Goal: Transaction & Acquisition: Purchase product/service

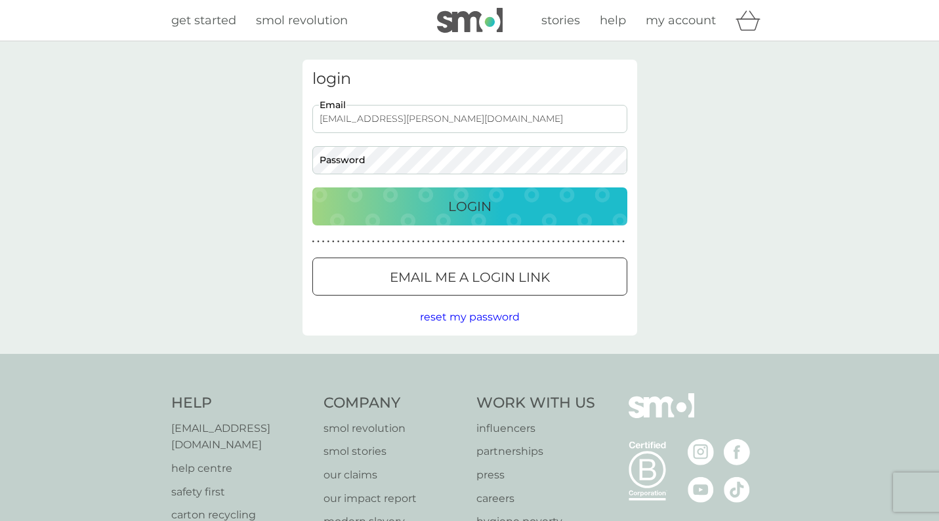
type input "kev.bullock@icloud.com"
click at [485, 205] on p "Login" at bounding box center [469, 206] width 43 height 21
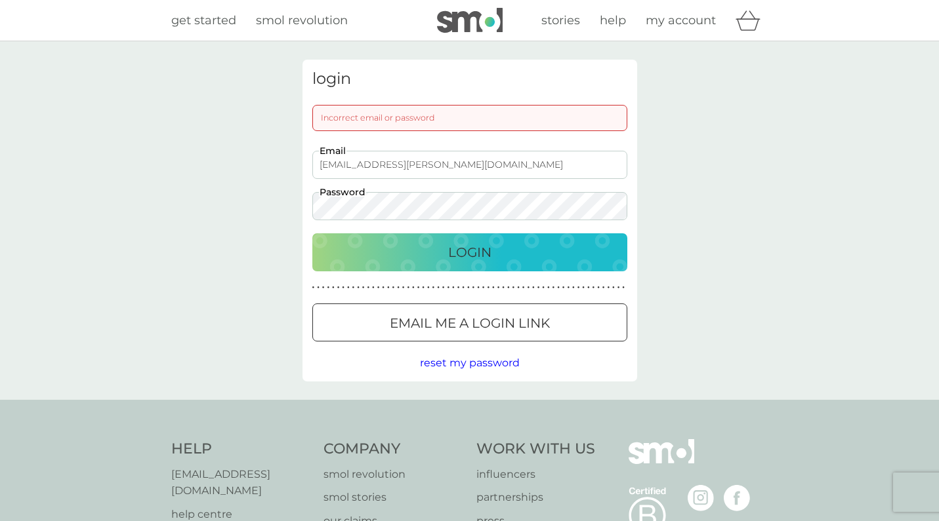
click at [468, 245] on p "Login" at bounding box center [469, 252] width 43 height 21
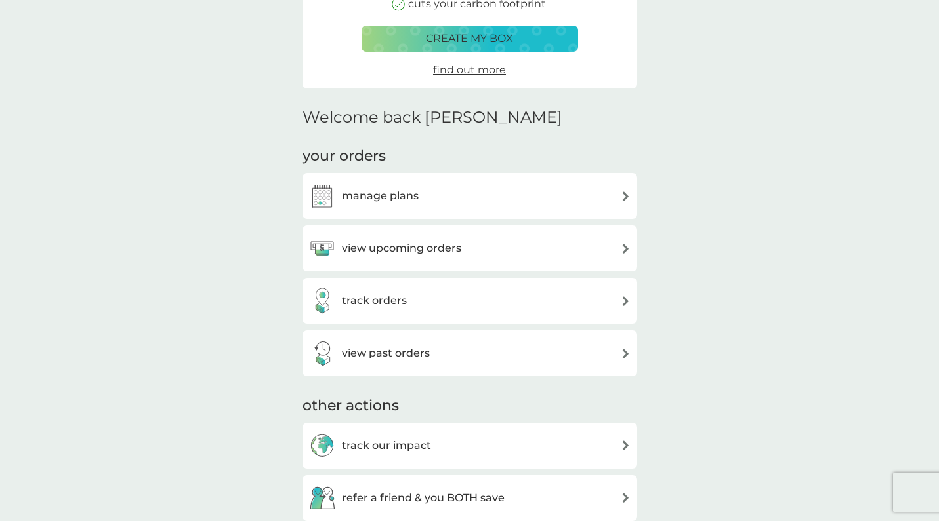
scroll to position [233, 0]
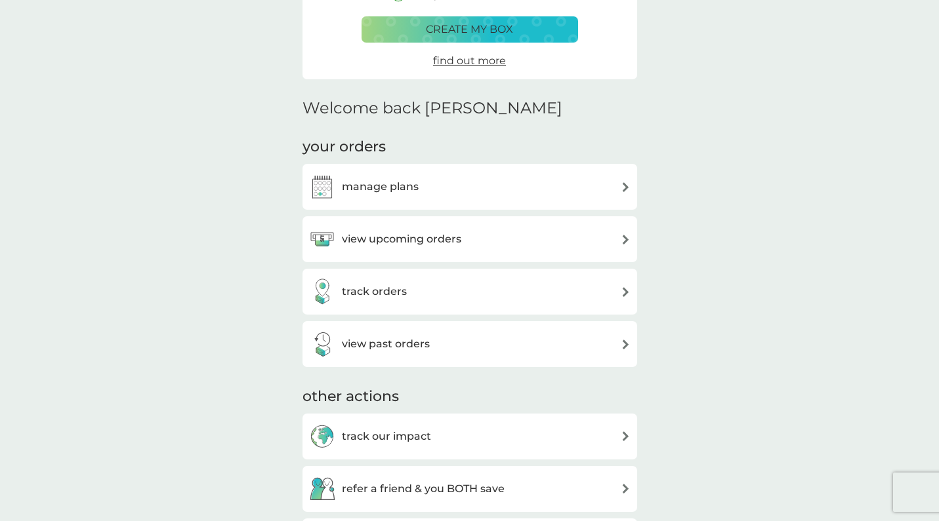
click at [374, 186] on h3 "manage plans" at bounding box center [380, 186] width 77 height 17
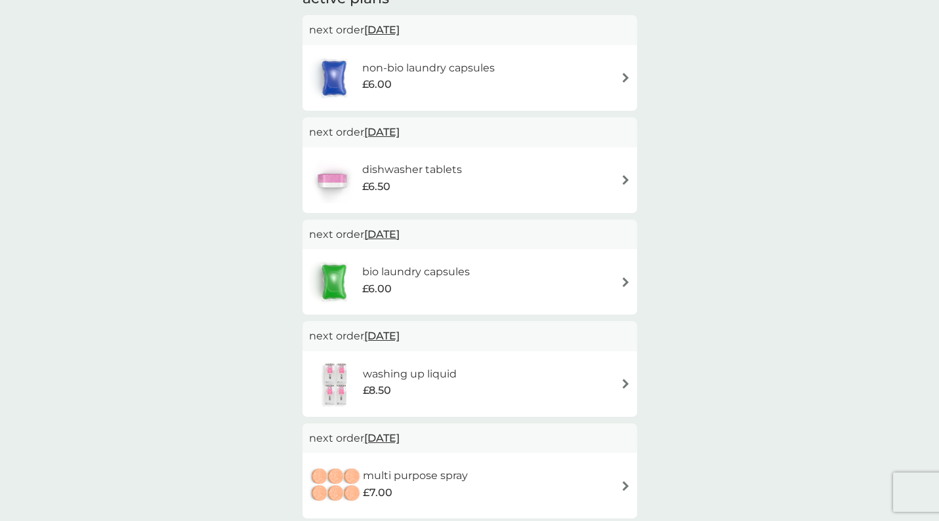
scroll to position [230, 0]
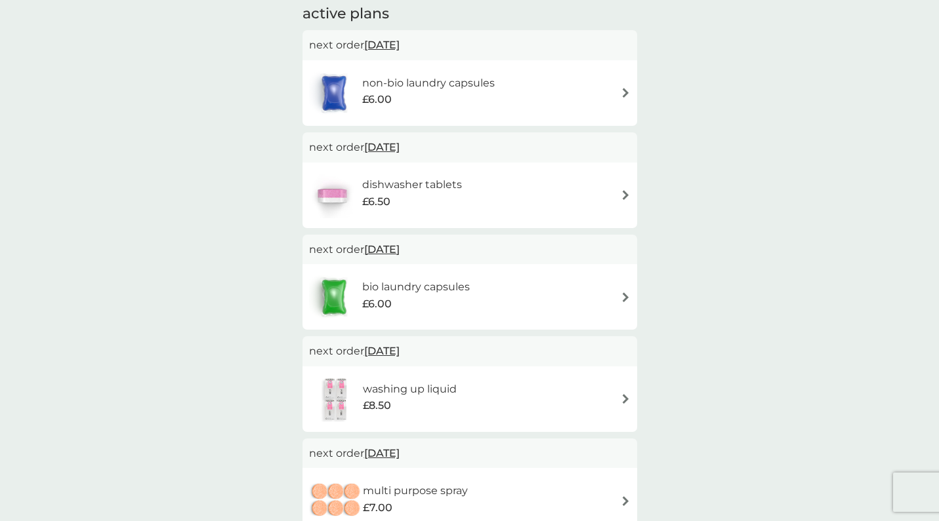
click at [391, 79] on h6 "non-bio laundry capsules" at bounding box center [428, 83] width 133 height 17
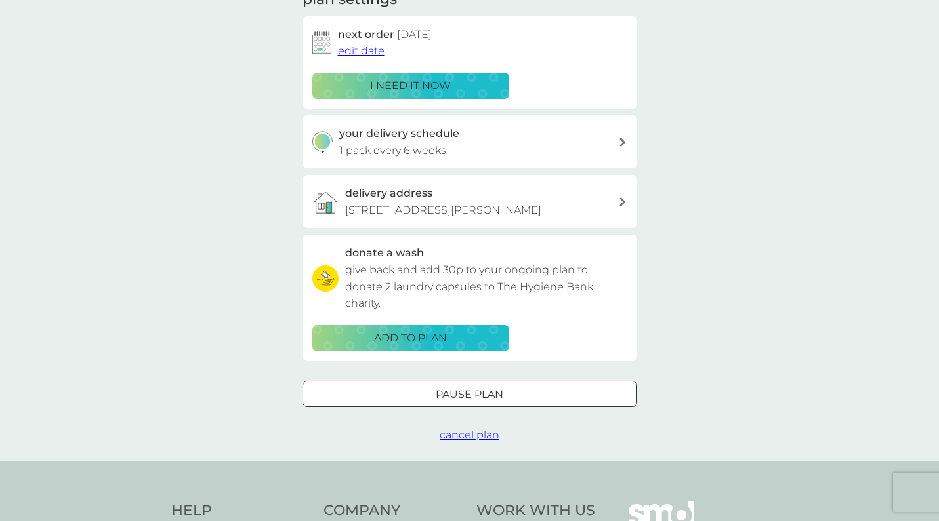
scroll to position [205, 0]
click at [409, 83] on p "i need it now" at bounding box center [410, 85] width 81 height 17
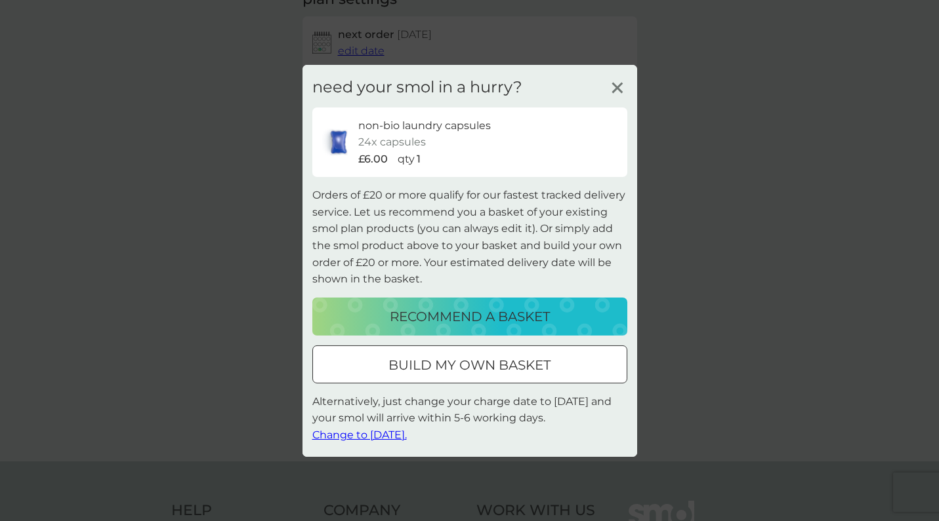
click at [502, 365] on p "build my own basket" at bounding box center [469, 365] width 162 height 21
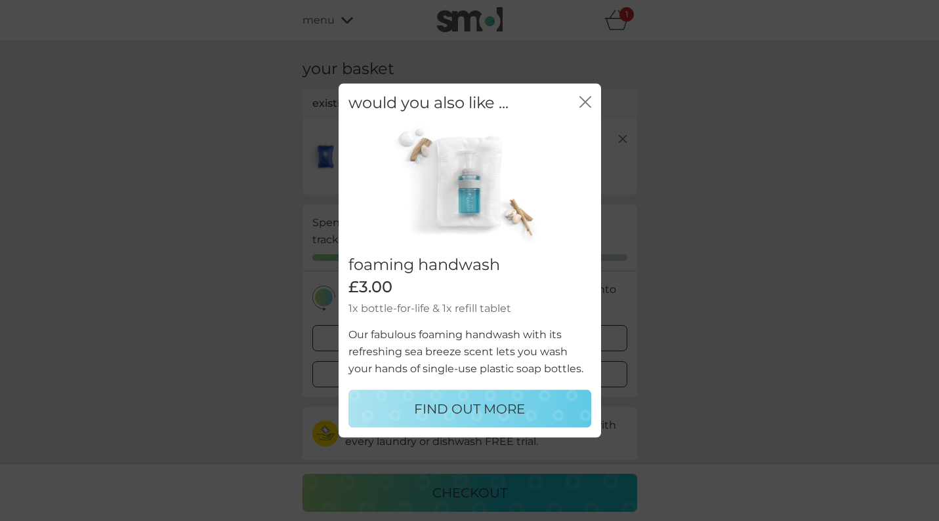
click at [582, 105] on icon "close" at bounding box center [582, 101] width 5 height 10
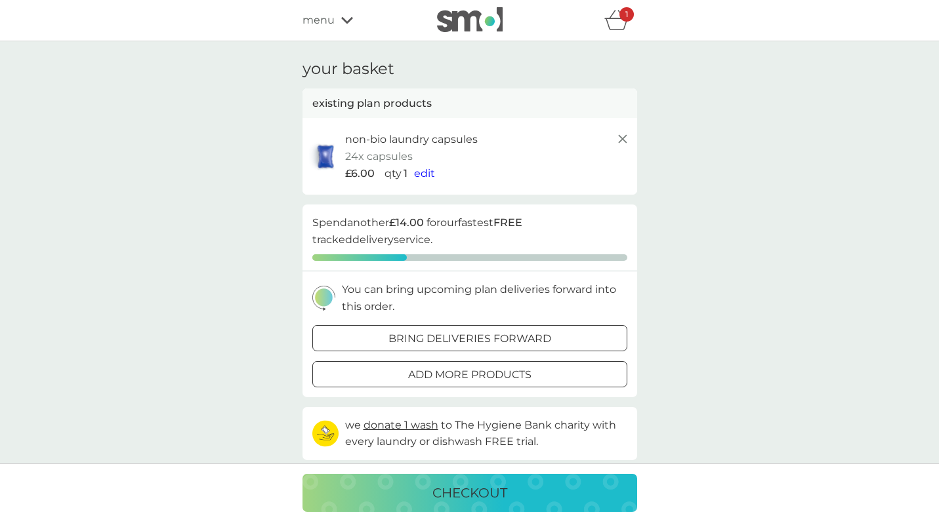
click at [501, 375] on p "add more products" at bounding box center [469, 375] width 123 height 17
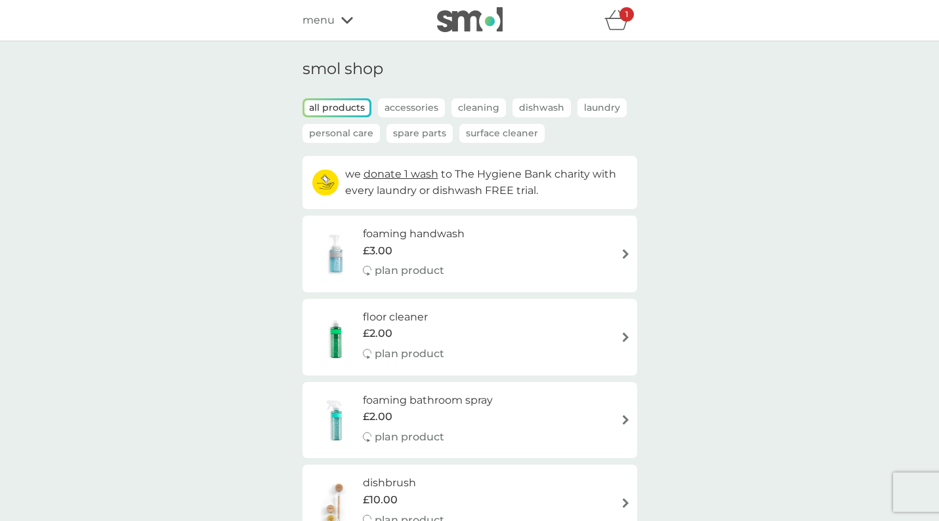
click at [342, 20] on icon at bounding box center [347, 20] width 12 height 7
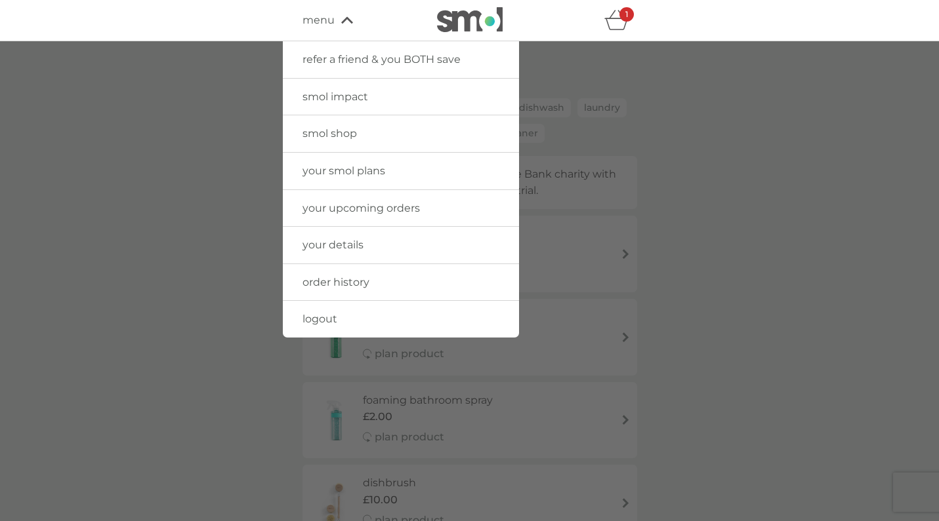
click at [368, 167] on span "your smol plans" at bounding box center [343, 171] width 83 height 12
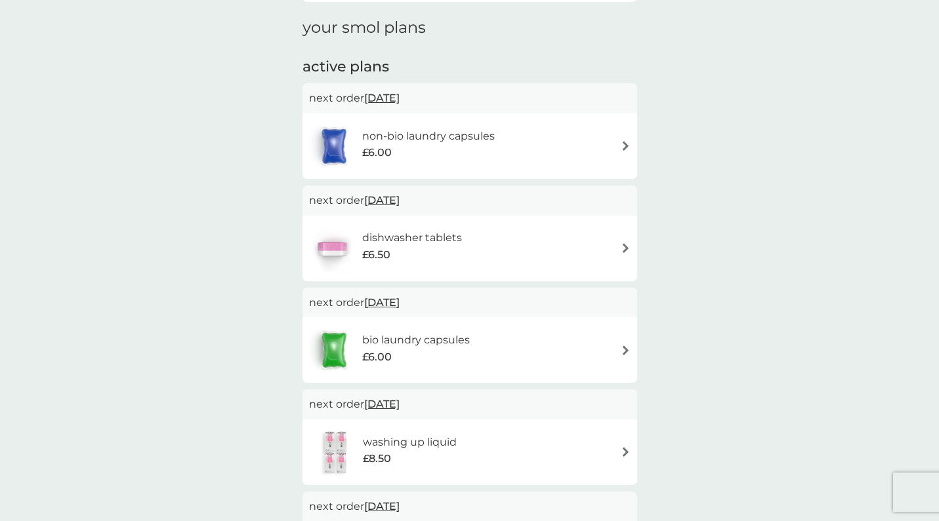
scroll to position [177, 0]
click at [608, 245] on div "dishwasher tablets £6.50" at bounding box center [469, 249] width 321 height 46
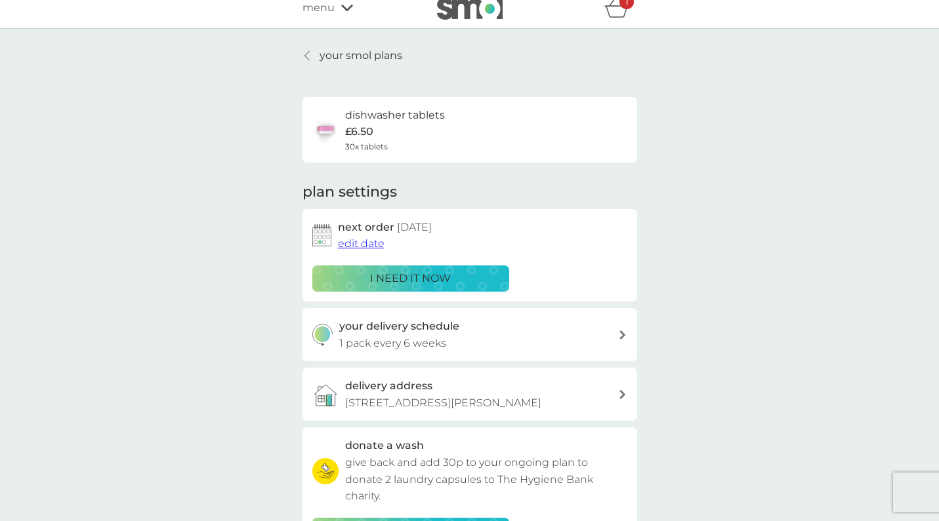
scroll to position [14, 0]
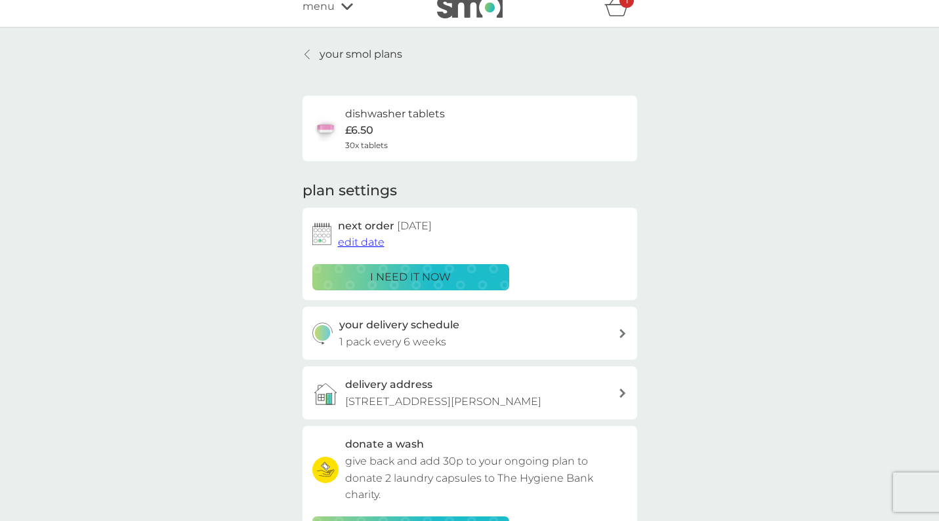
click at [434, 277] on p "i need it now" at bounding box center [410, 277] width 81 height 17
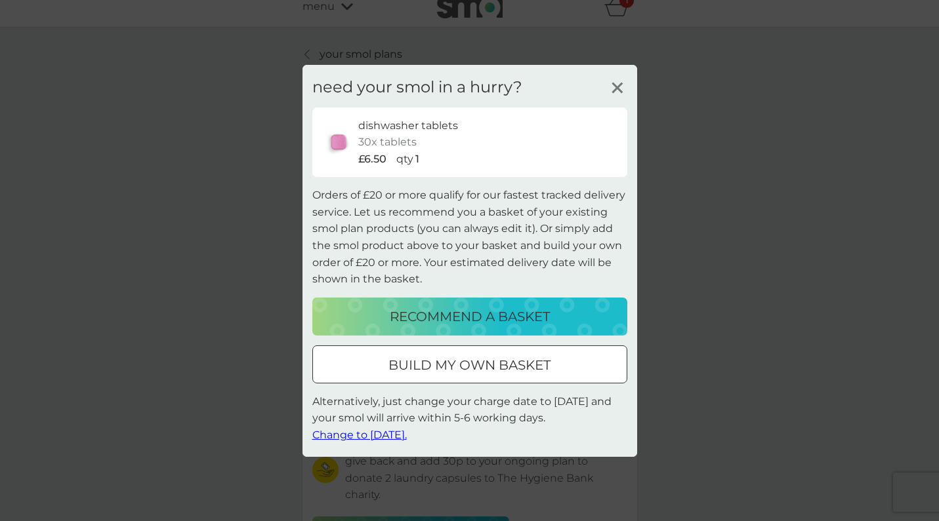
click at [502, 372] on p "build my own basket" at bounding box center [469, 365] width 162 height 21
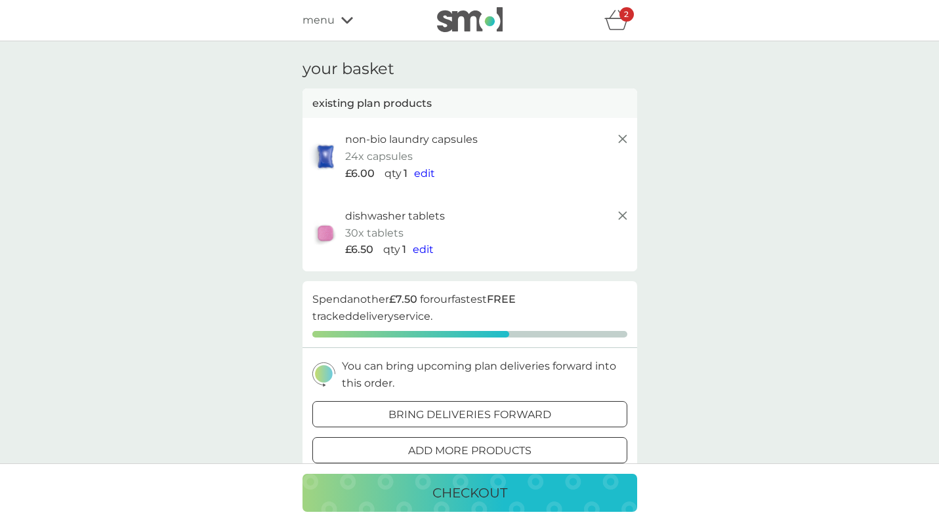
click at [346, 20] on icon at bounding box center [347, 20] width 12 height 8
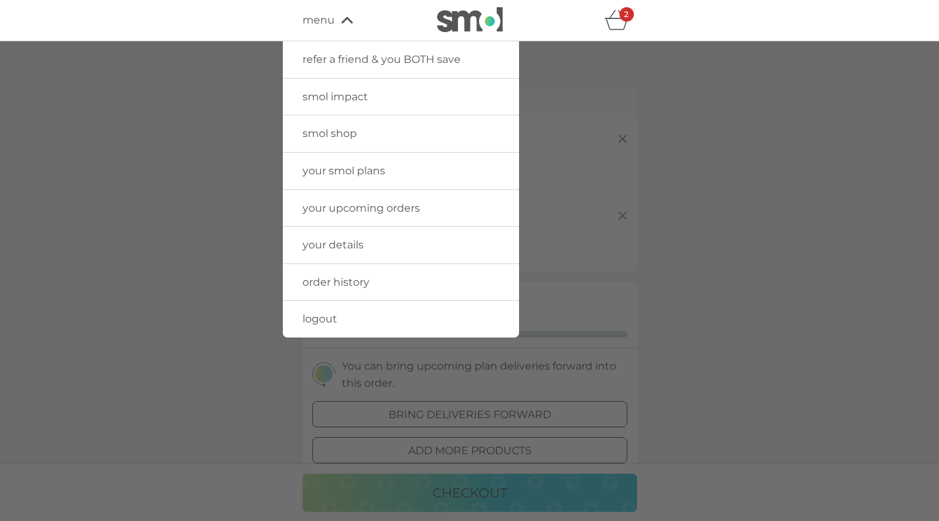
click at [694, 192] on div at bounding box center [469, 301] width 939 height 521
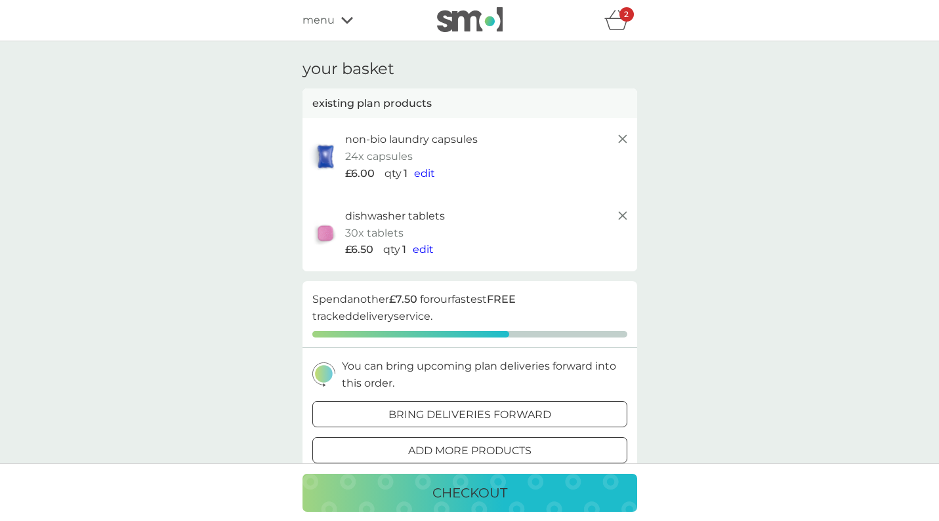
click at [347, 22] on icon at bounding box center [347, 20] width 12 height 7
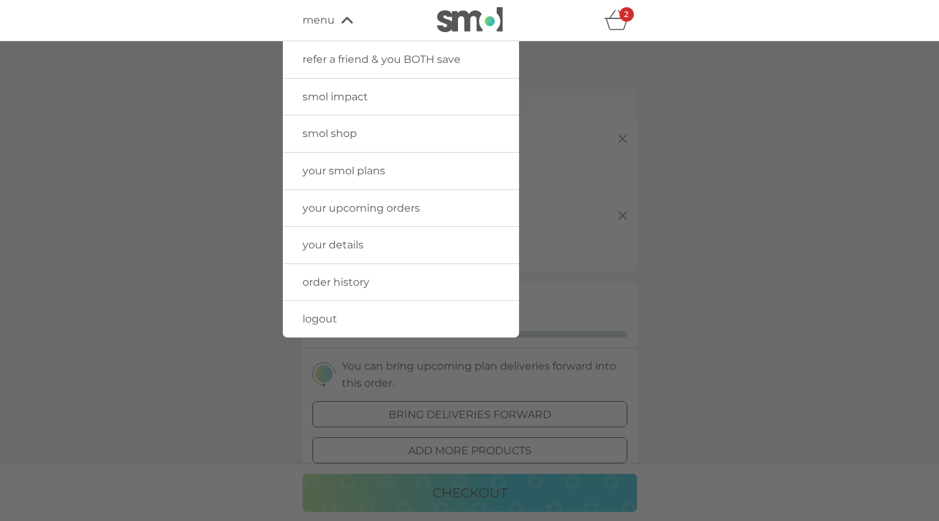
click at [360, 172] on span "your smol plans" at bounding box center [343, 171] width 83 height 12
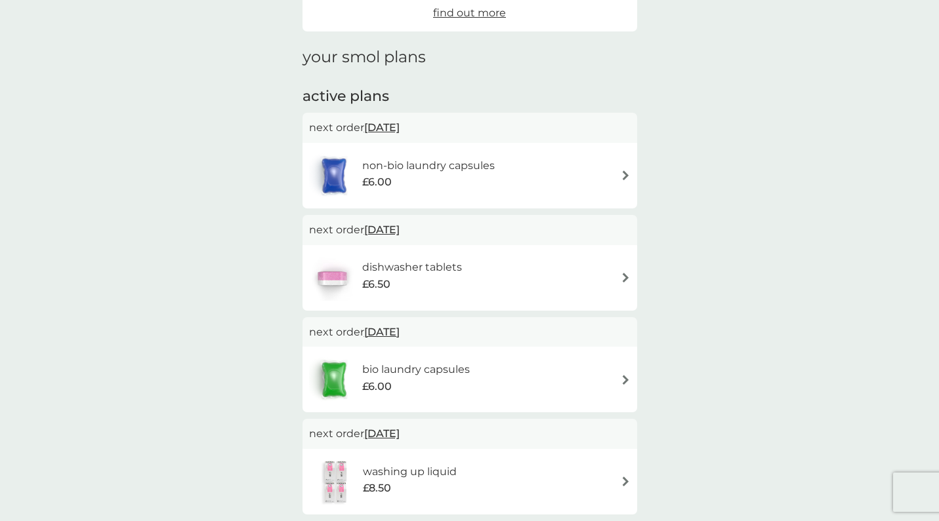
scroll to position [152, 0]
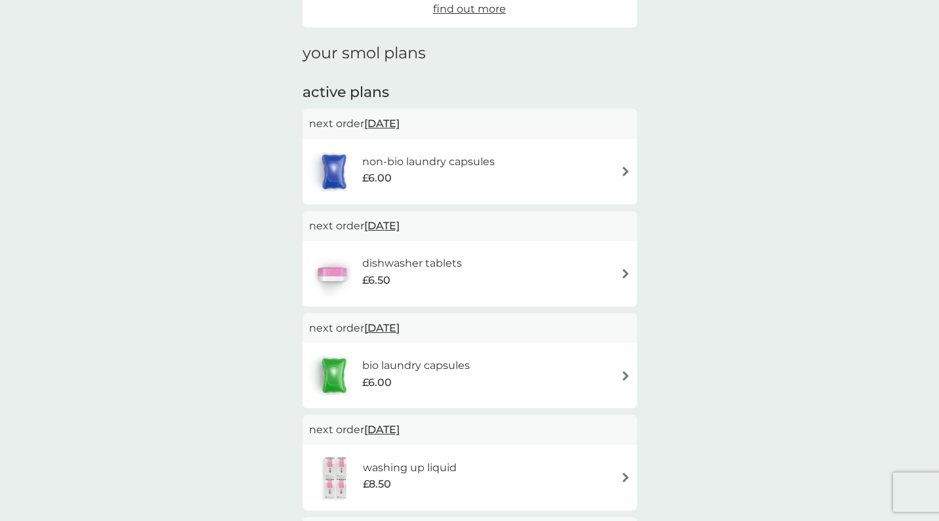
click at [445, 161] on h6 "non-bio laundry capsules" at bounding box center [428, 161] width 133 height 17
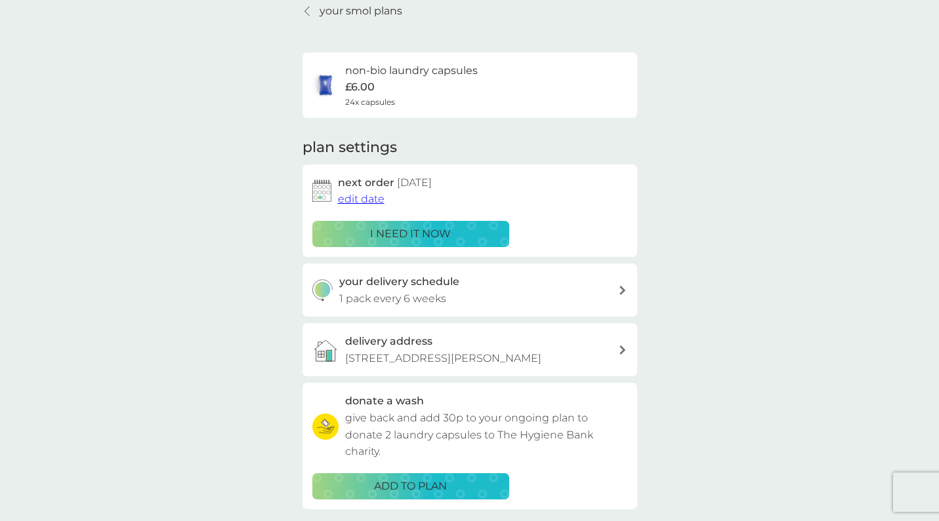
scroll to position [60, 0]
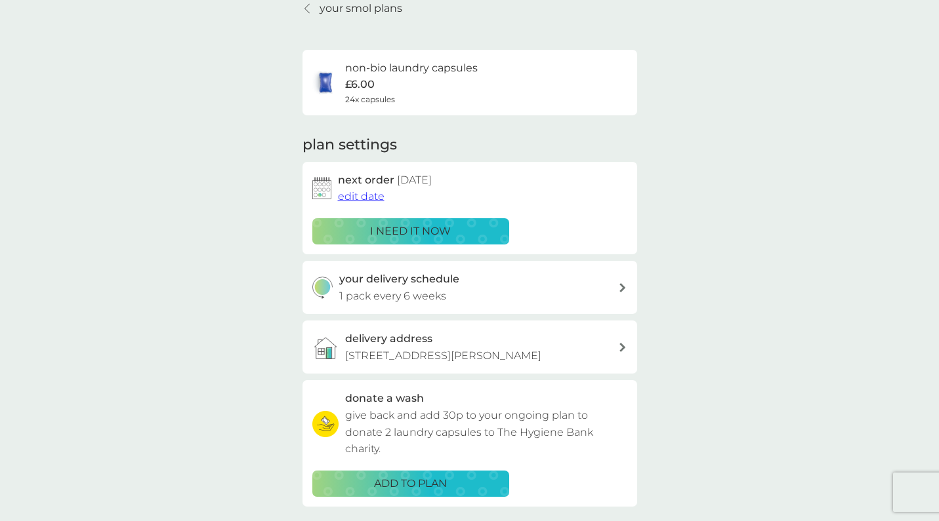
click at [361, 194] on span "edit date" at bounding box center [361, 196] width 47 height 12
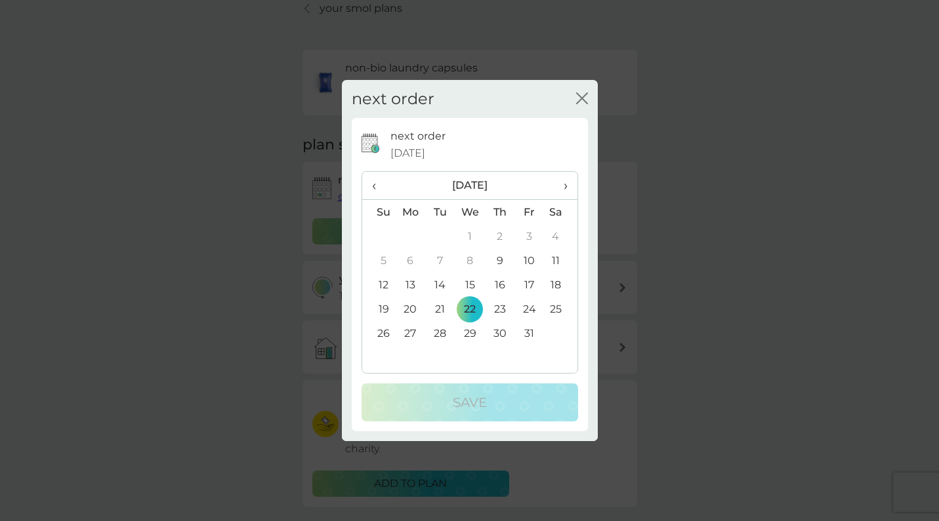
click at [562, 188] on span "›" at bounding box center [560, 186] width 13 height 28
click at [467, 258] on td "5" at bounding box center [470, 261] width 30 height 24
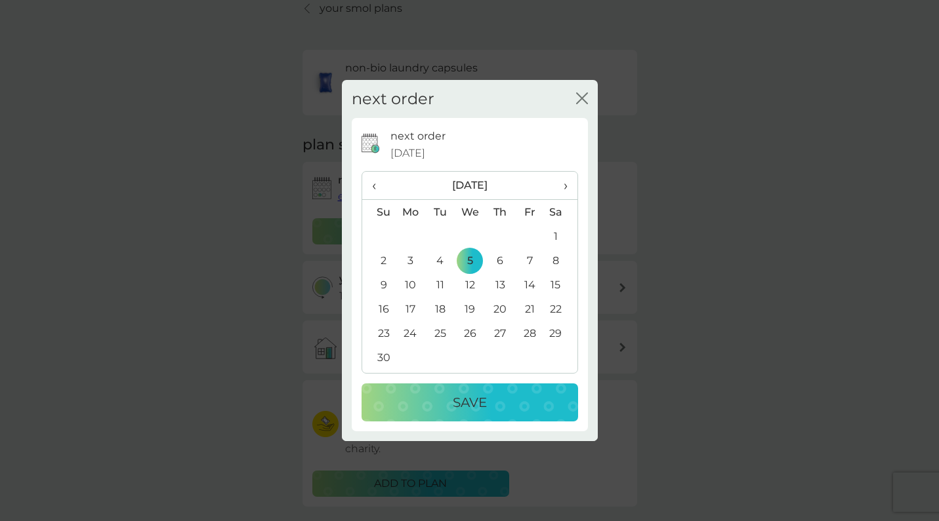
click at [489, 405] on div "Save" at bounding box center [470, 402] width 190 height 21
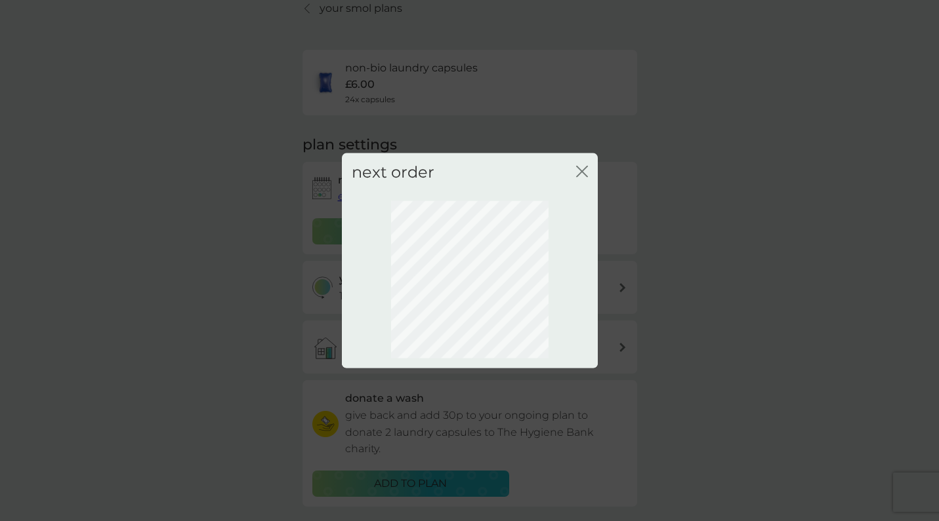
scroll to position [28, 0]
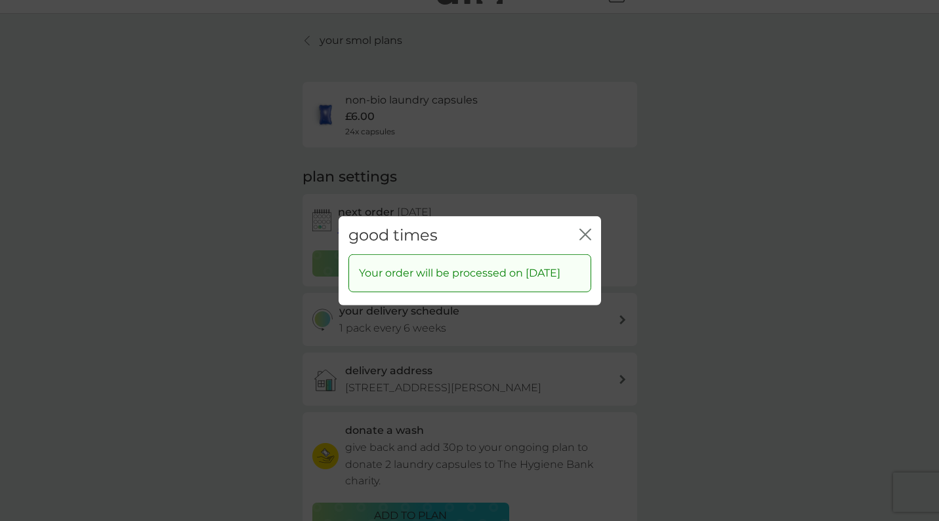
click at [579, 228] on div "good times close" at bounding box center [469, 235] width 262 height 39
click at [583, 230] on icon "close" at bounding box center [585, 234] width 12 height 12
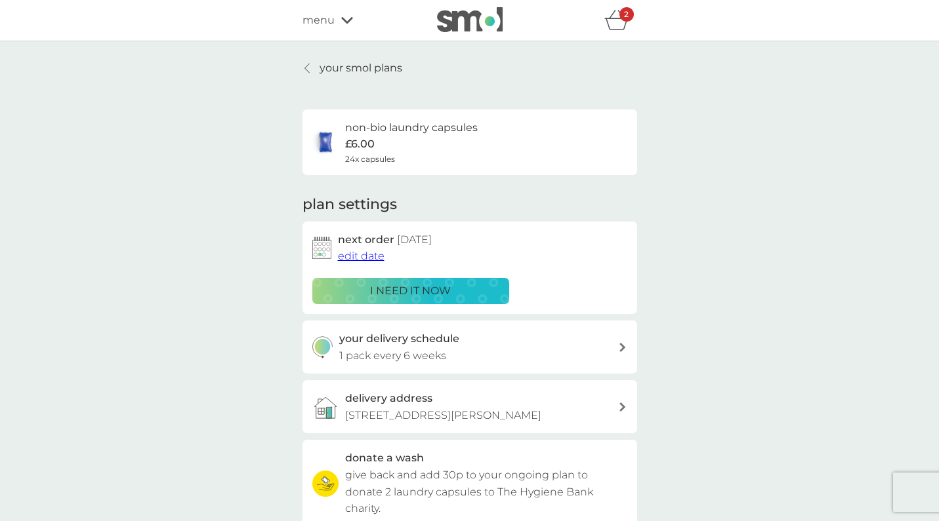
scroll to position [0, 0]
click at [327, 64] on p "your smol plans" at bounding box center [360, 68] width 83 height 17
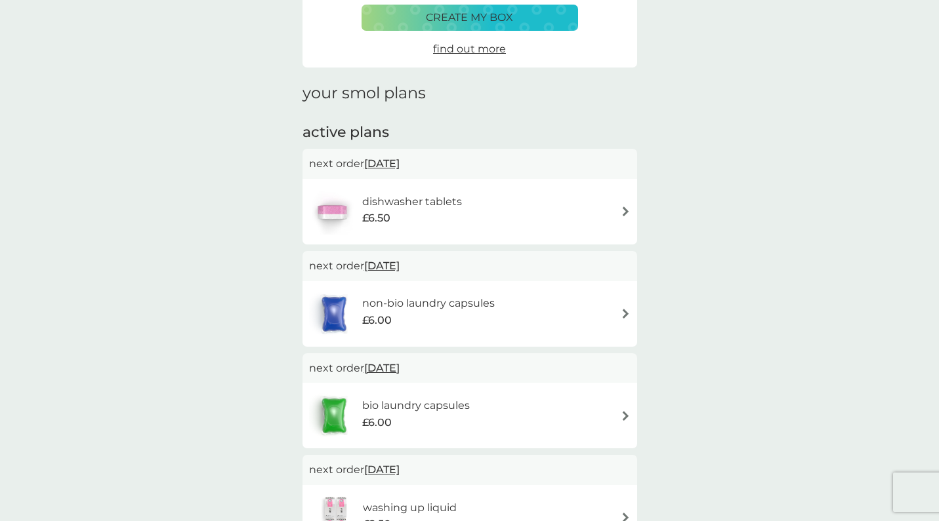
scroll to position [116, 0]
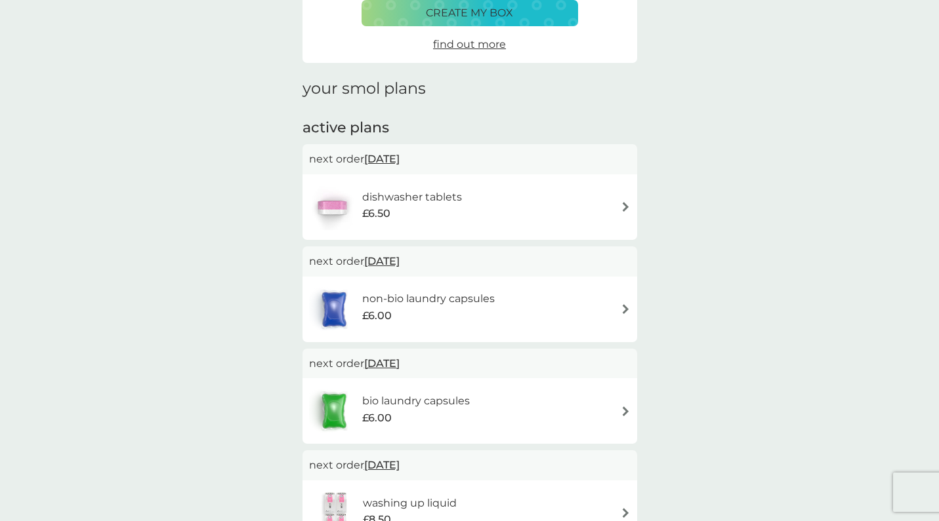
click at [384, 159] on span "[DATE]" at bounding box center [381, 159] width 35 height 26
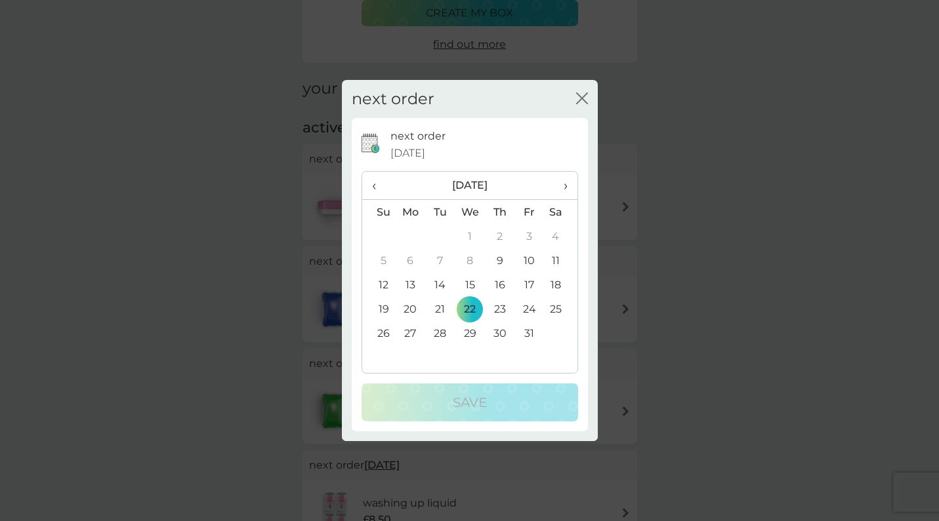
click at [564, 185] on span "›" at bounding box center [560, 186] width 13 height 28
click at [470, 261] on td "5" at bounding box center [470, 261] width 30 height 24
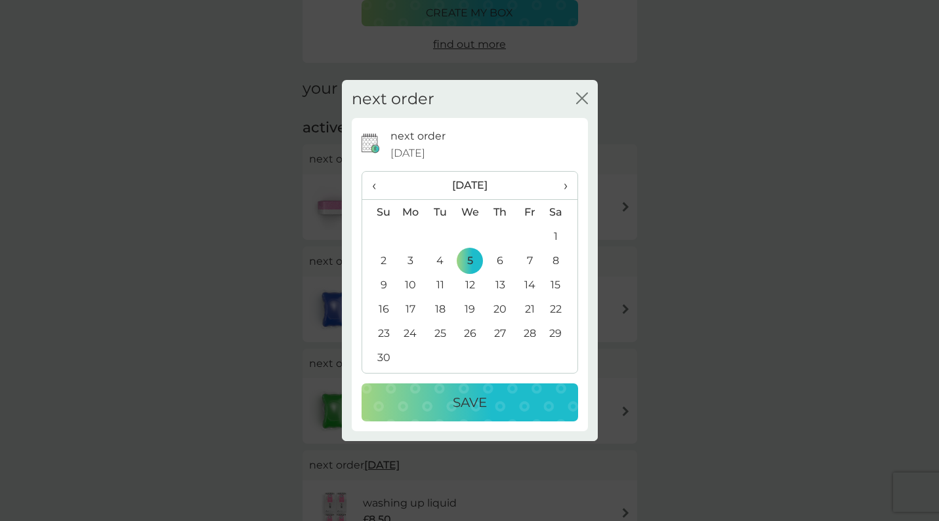
click at [499, 396] on div "Save" at bounding box center [470, 402] width 190 height 21
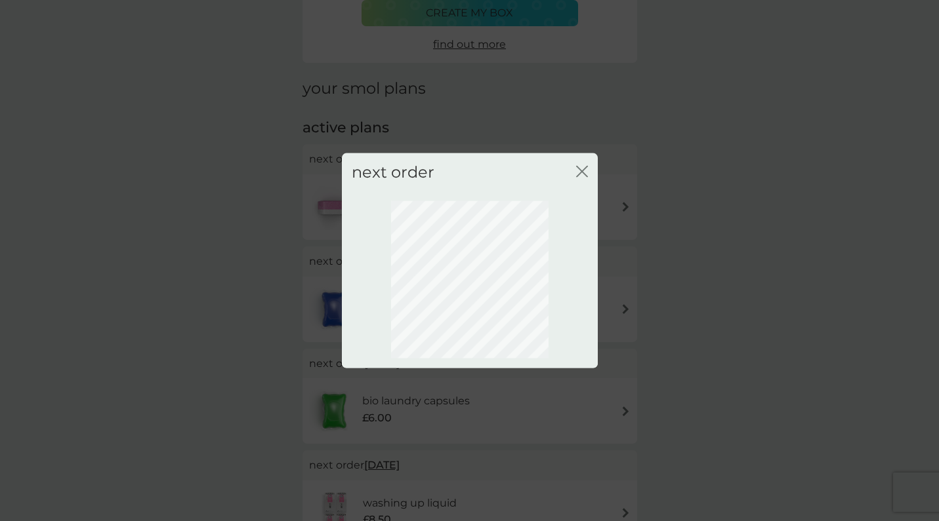
scroll to position [28, 0]
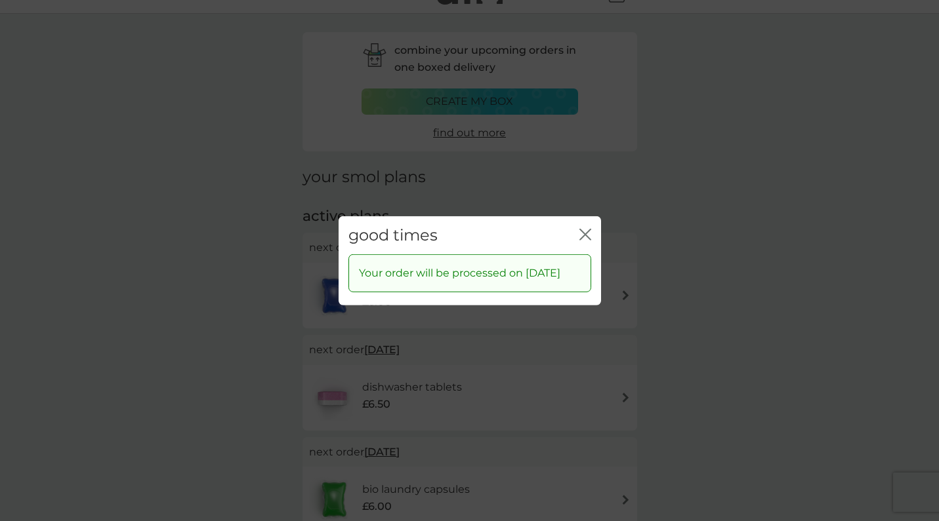
click at [582, 228] on icon "close" at bounding box center [585, 234] width 12 height 12
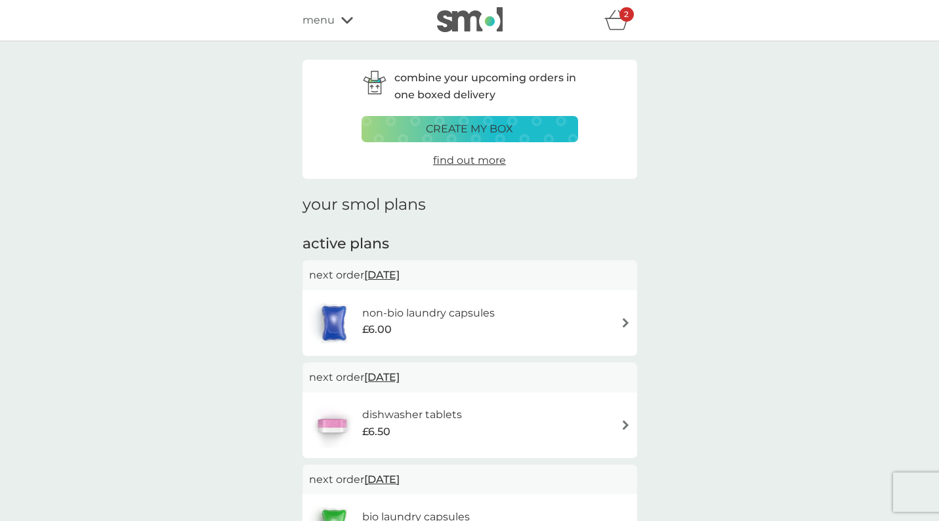
scroll to position [0, 0]
click at [619, 20] on div "2" at bounding box center [626, 14] width 14 height 14
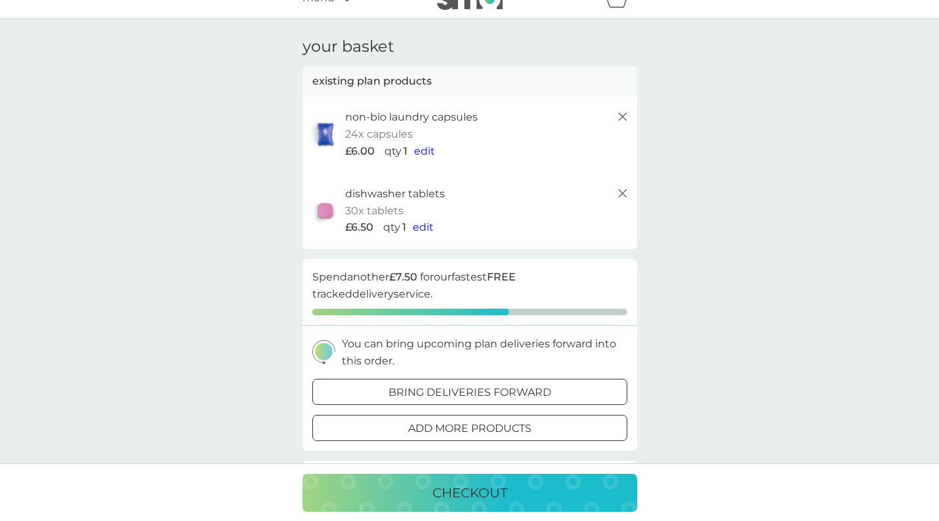
scroll to position [22, 0]
click at [422, 228] on span "edit" at bounding box center [423, 228] width 21 height 12
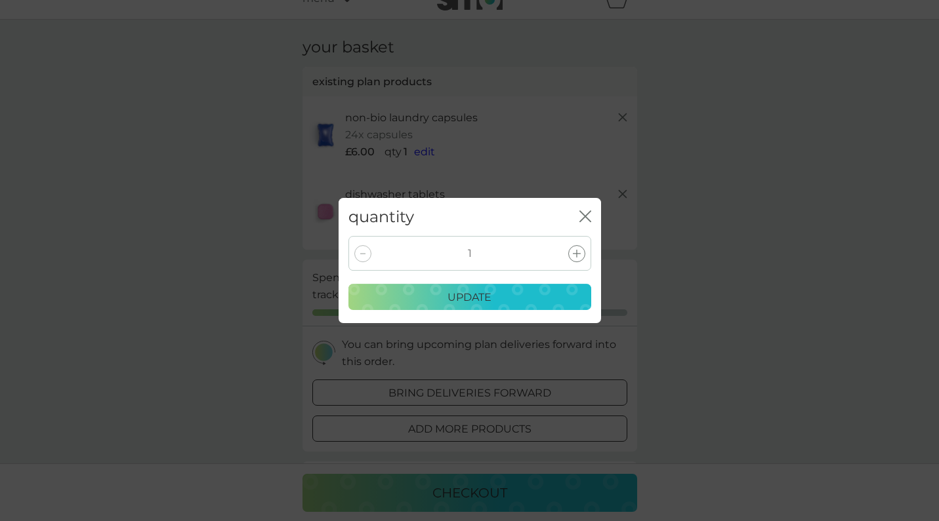
click at [577, 253] on icon at bounding box center [577, 254] width 8 height 8
click at [505, 300] on div "update" at bounding box center [470, 297] width 226 height 17
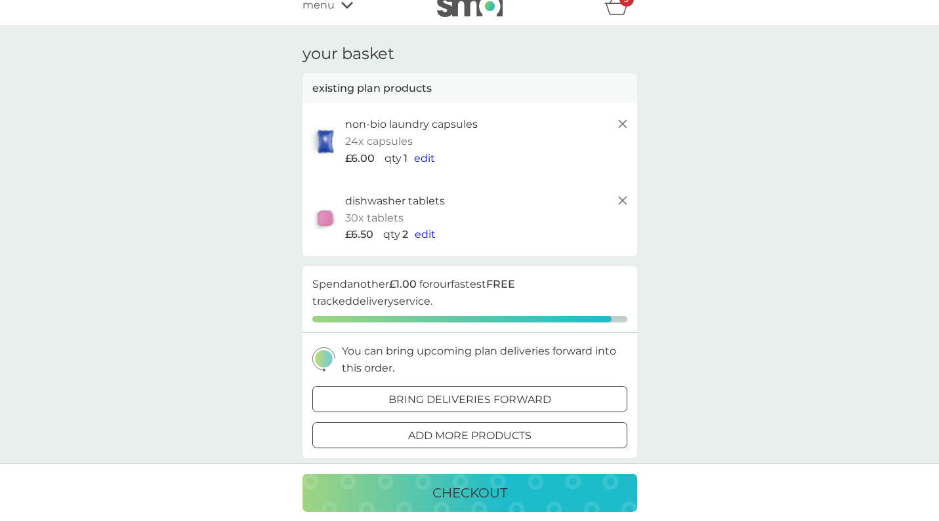
scroll to position [5, 0]
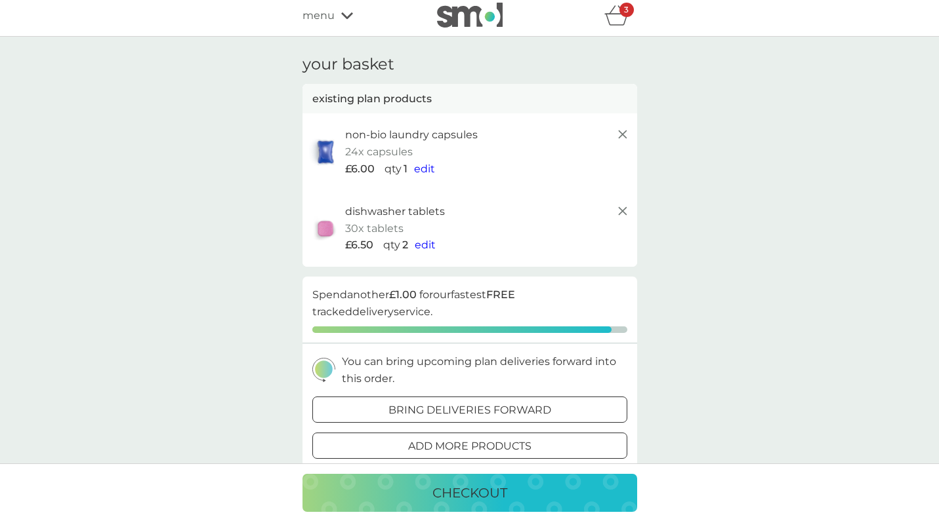
click at [342, 16] on icon at bounding box center [347, 16] width 12 height 8
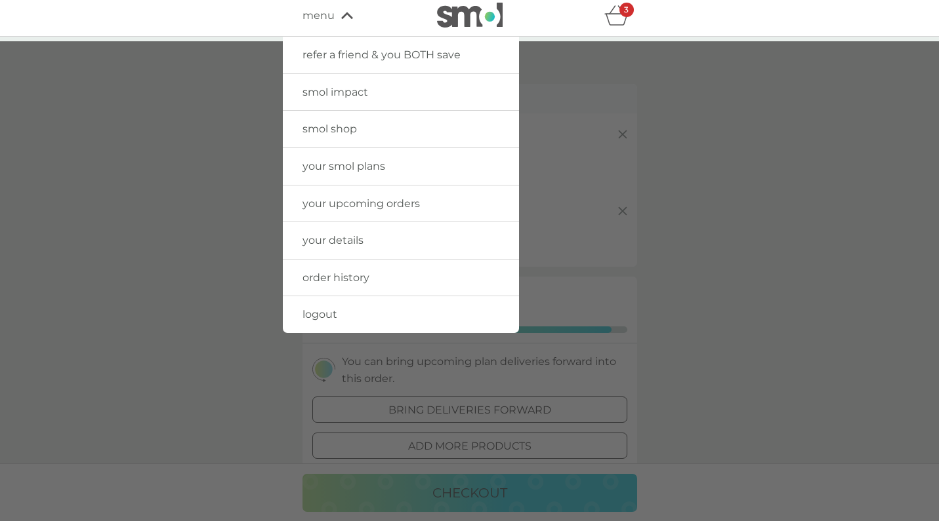
click at [345, 169] on span "your smol plans" at bounding box center [343, 166] width 83 height 12
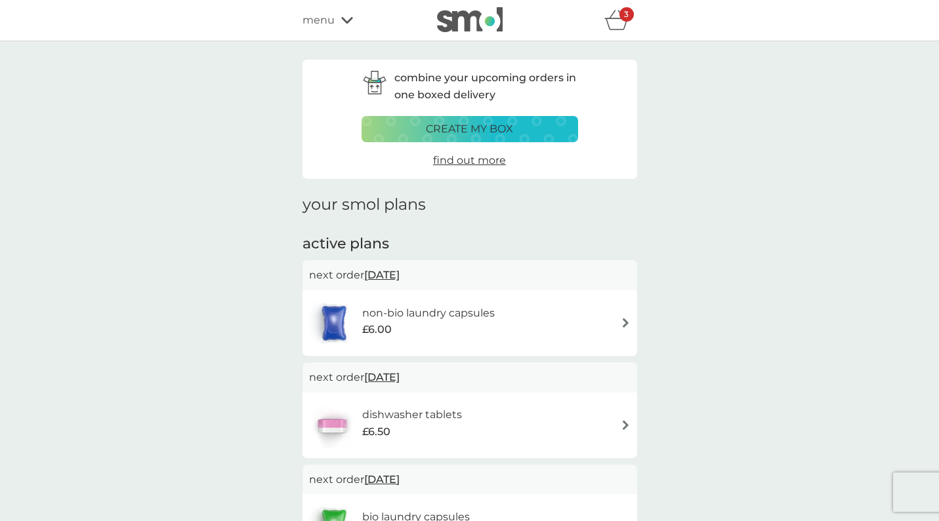
click at [615, 15] on icon "basket" at bounding box center [616, 20] width 25 height 20
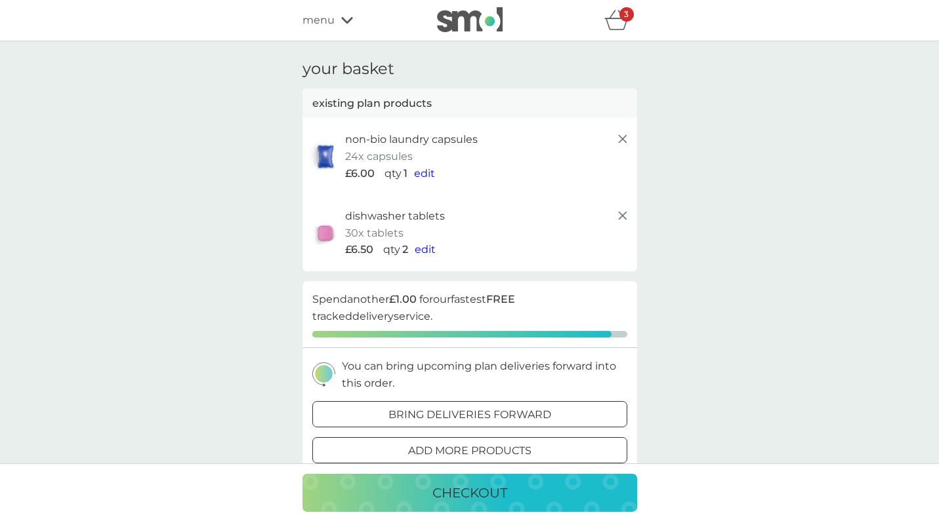
click at [470, 496] on p "checkout" at bounding box center [469, 493] width 75 height 21
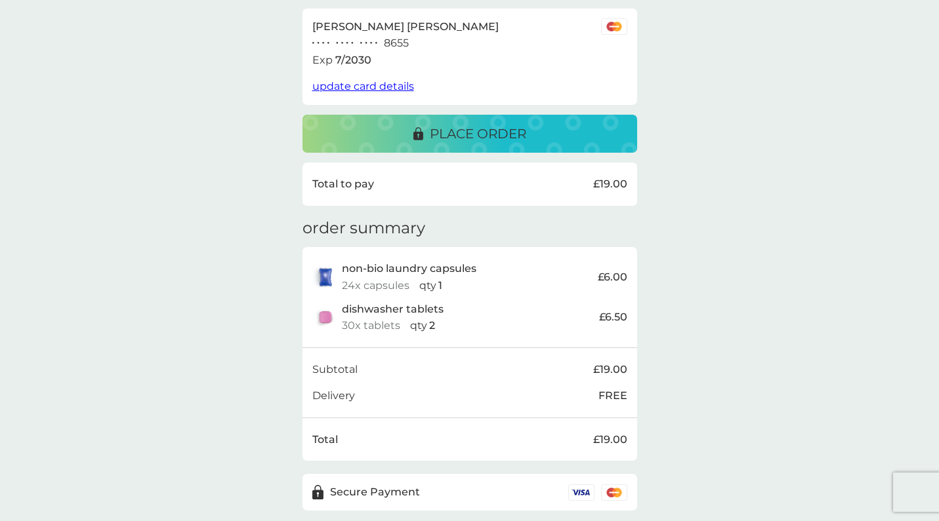
scroll to position [234, 0]
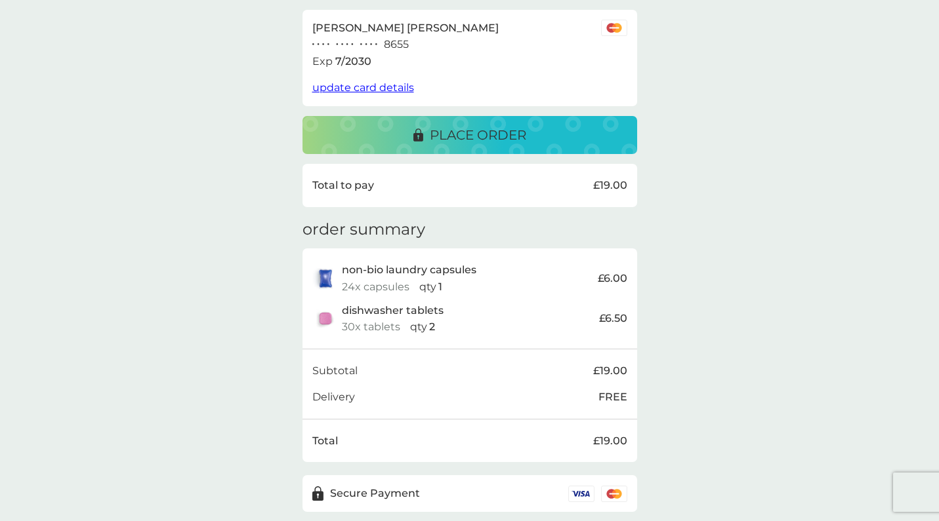
click at [462, 130] on p "place order" at bounding box center [478, 135] width 96 height 21
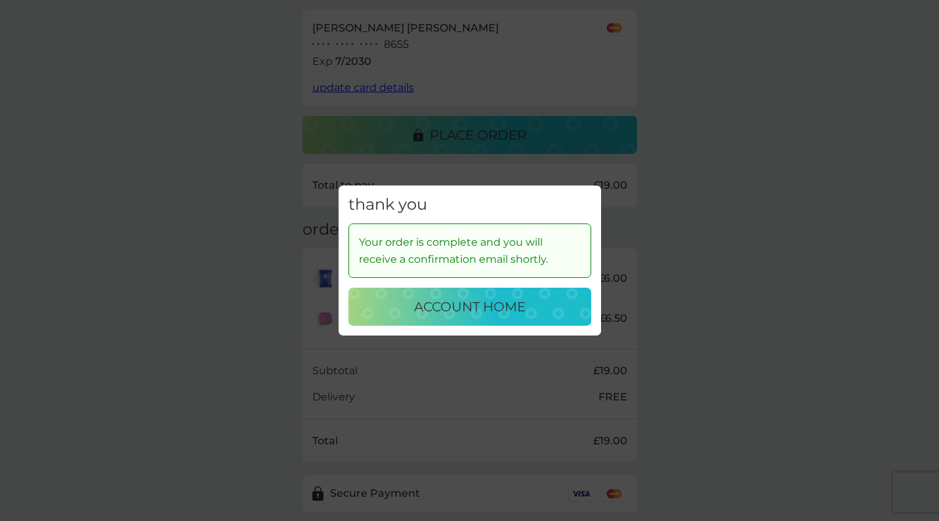
click at [469, 312] on p "account home" at bounding box center [470, 306] width 112 height 21
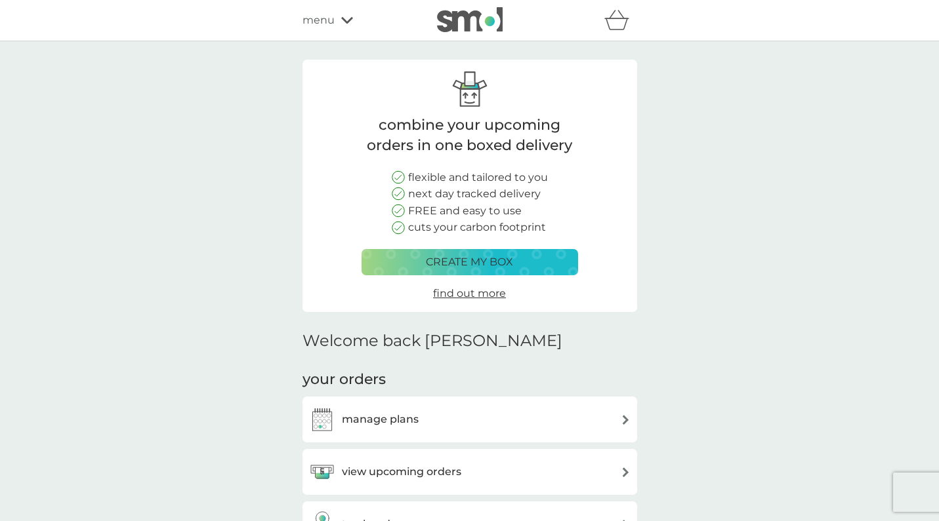
click at [347, 21] on icon at bounding box center [347, 20] width 12 height 7
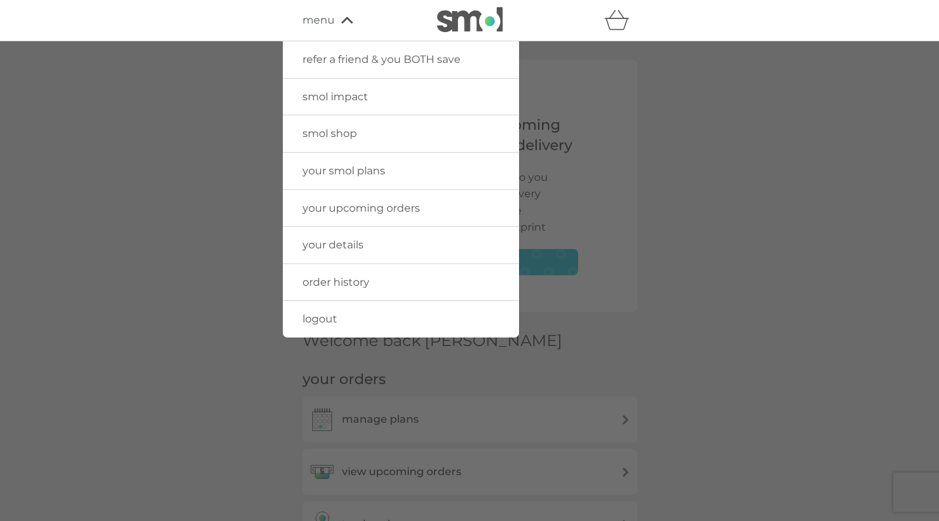
click at [320, 315] on span "logout" at bounding box center [319, 319] width 35 height 12
